Goal: Download file/media

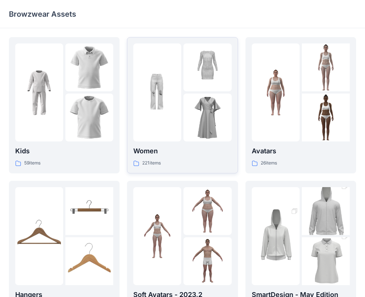
click at [202, 106] on img at bounding box center [207, 118] width 48 height 48
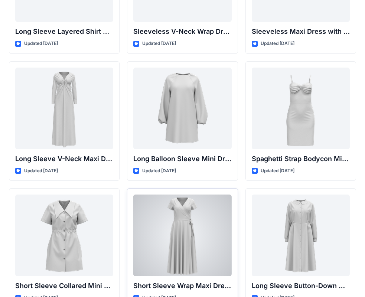
scroll to position [1120, 0]
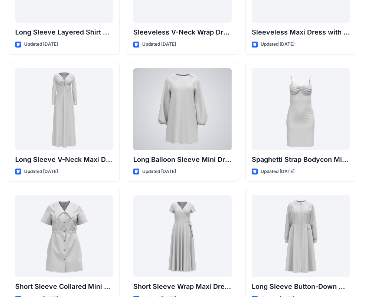
click at [205, 102] on div at bounding box center [182, 109] width 98 height 82
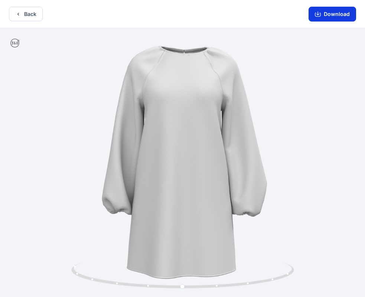
click at [336, 18] on button "Download" at bounding box center [333, 14] width 48 height 15
